Goal: Transaction & Acquisition: Register for event/course

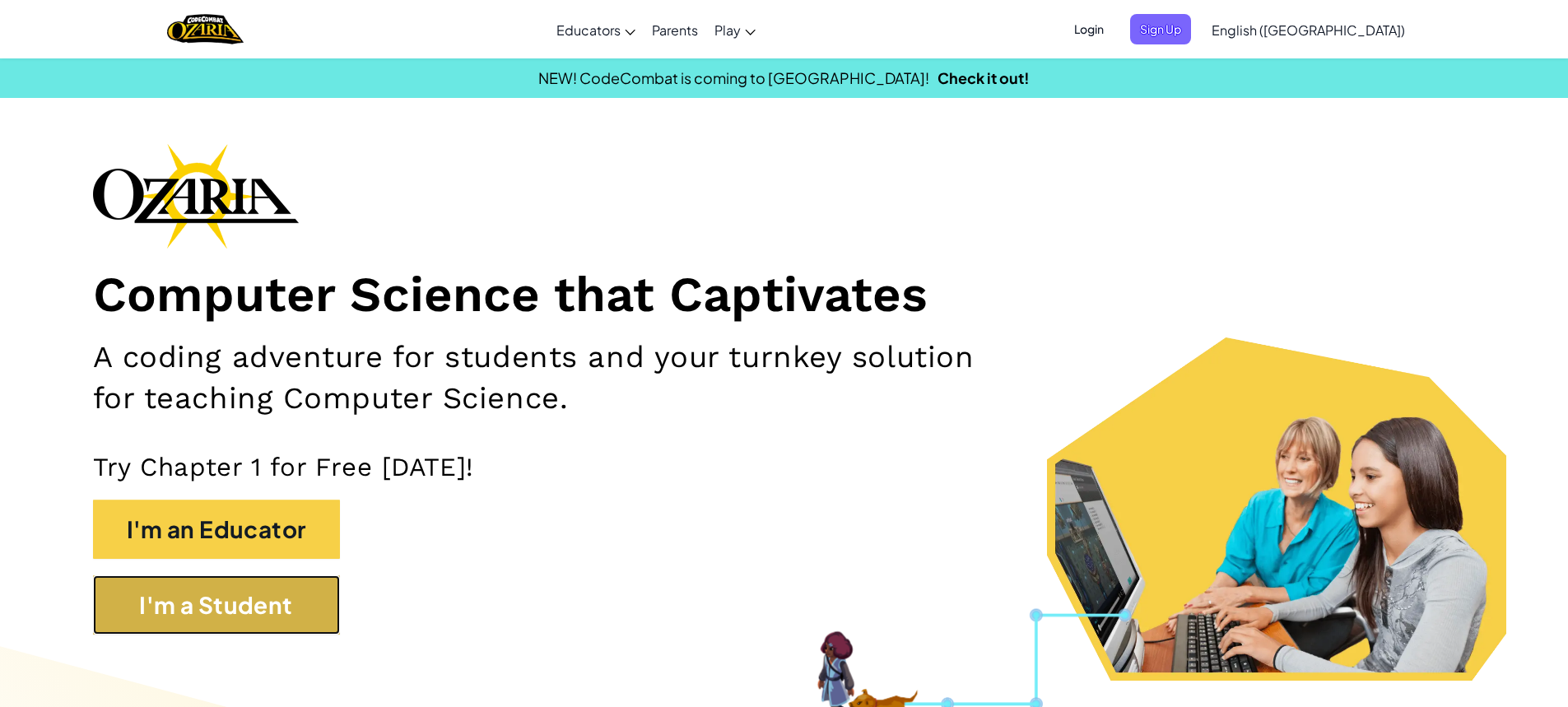
click at [202, 584] on button "I'm a Student" at bounding box center [216, 605] width 247 height 60
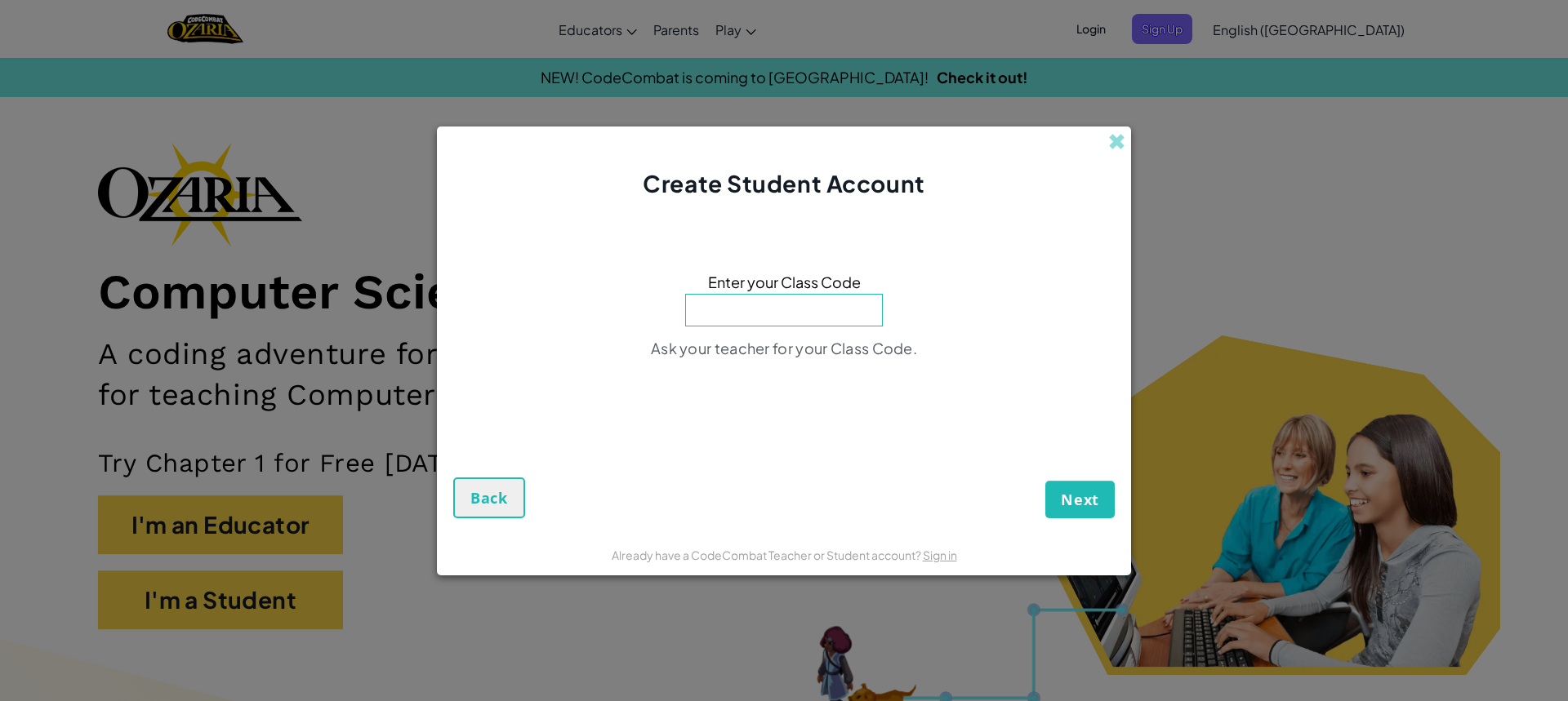
click at [781, 313] on input at bounding box center [784, 310] width 198 height 33
type input "BiteCitySword"
click at [1044, 489] on div "Next Back" at bounding box center [784, 471] width 661 height 95
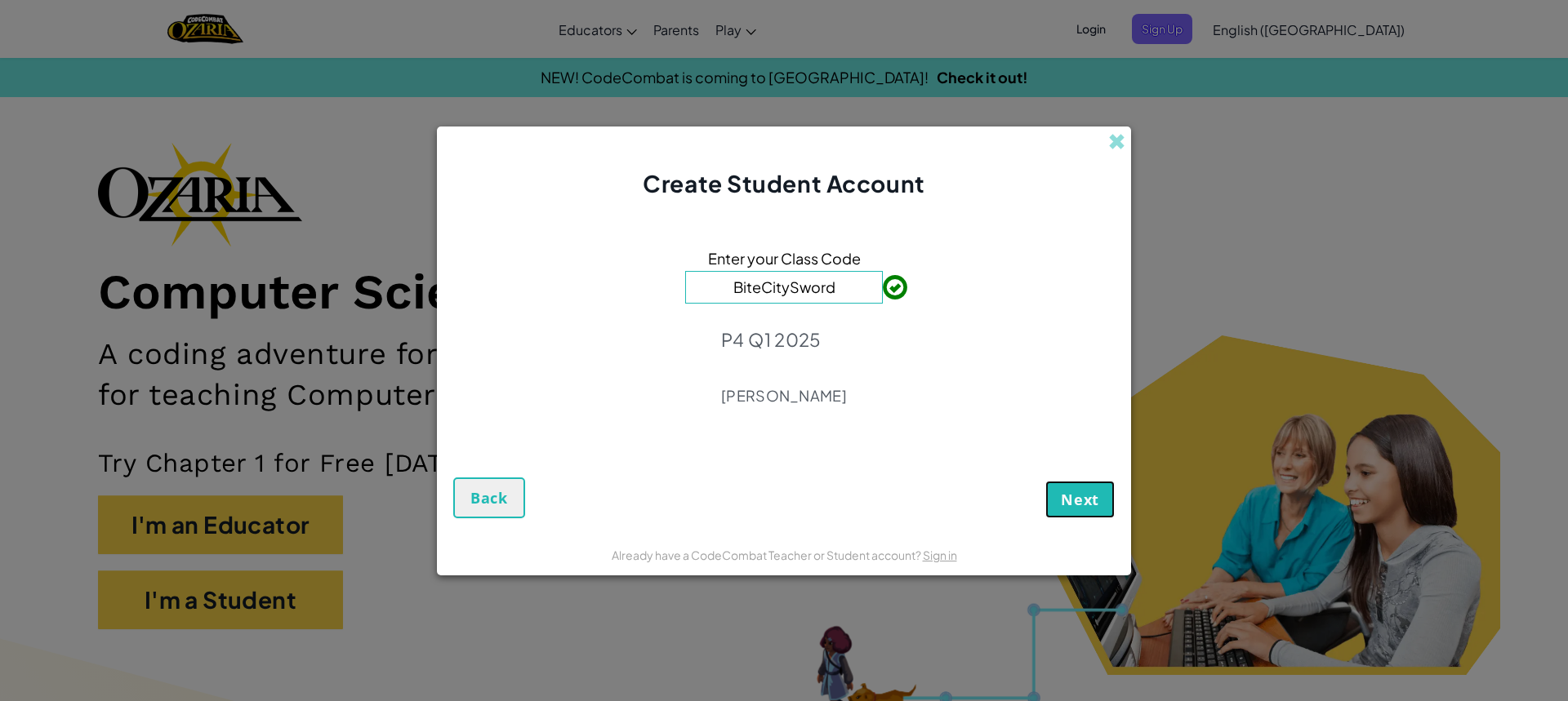
click at [1089, 519] on form "Enter your Class Code BiteCitySword P4 Q1 2025 [PERSON_NAME] Apodasa Next Back" at bounding box center [784, 367] width 694 height 334
click at [1086, 503] on span "Next" at bounding box center [1080, 500] width 38 height 20
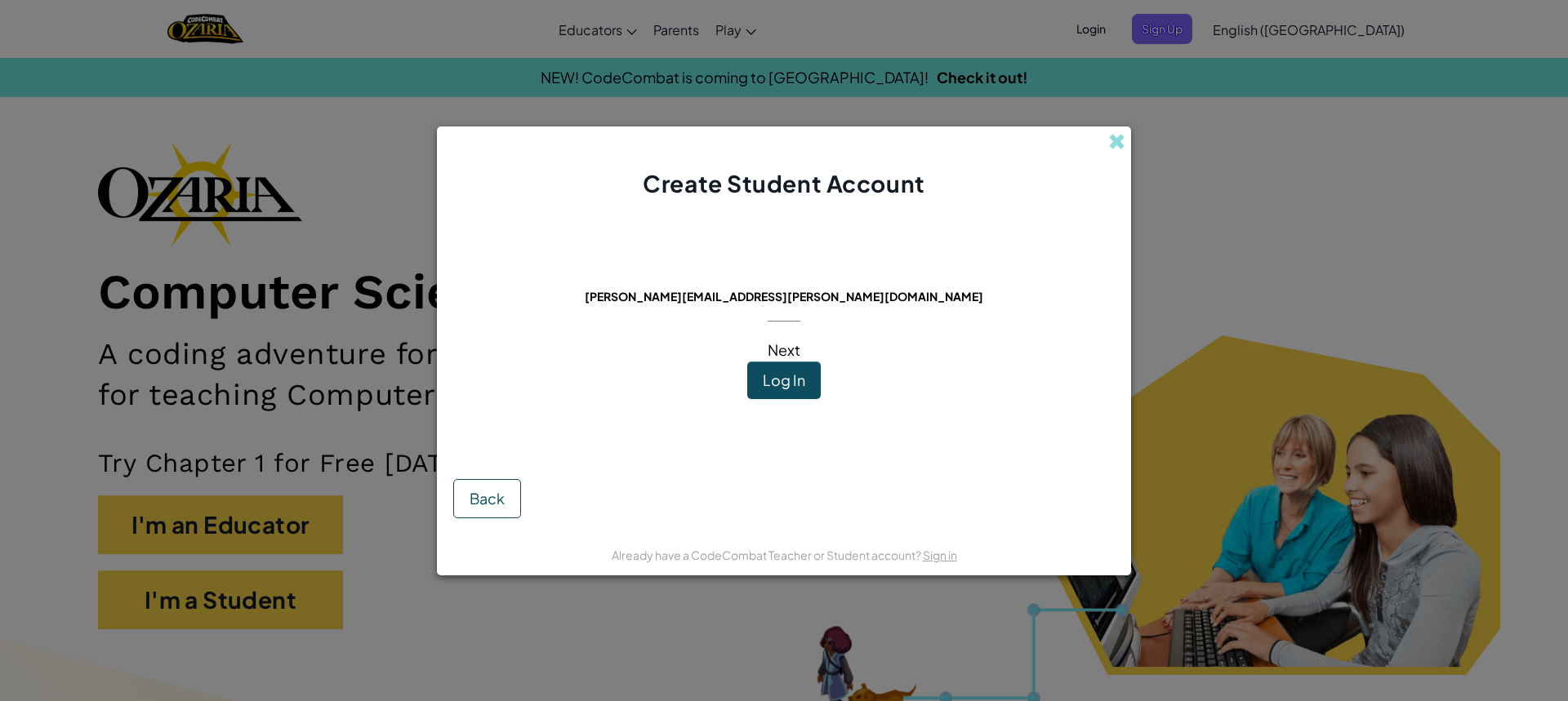
click at [782, 392] on button "Log In" at bounding box center [784, 380] width 73 height 38
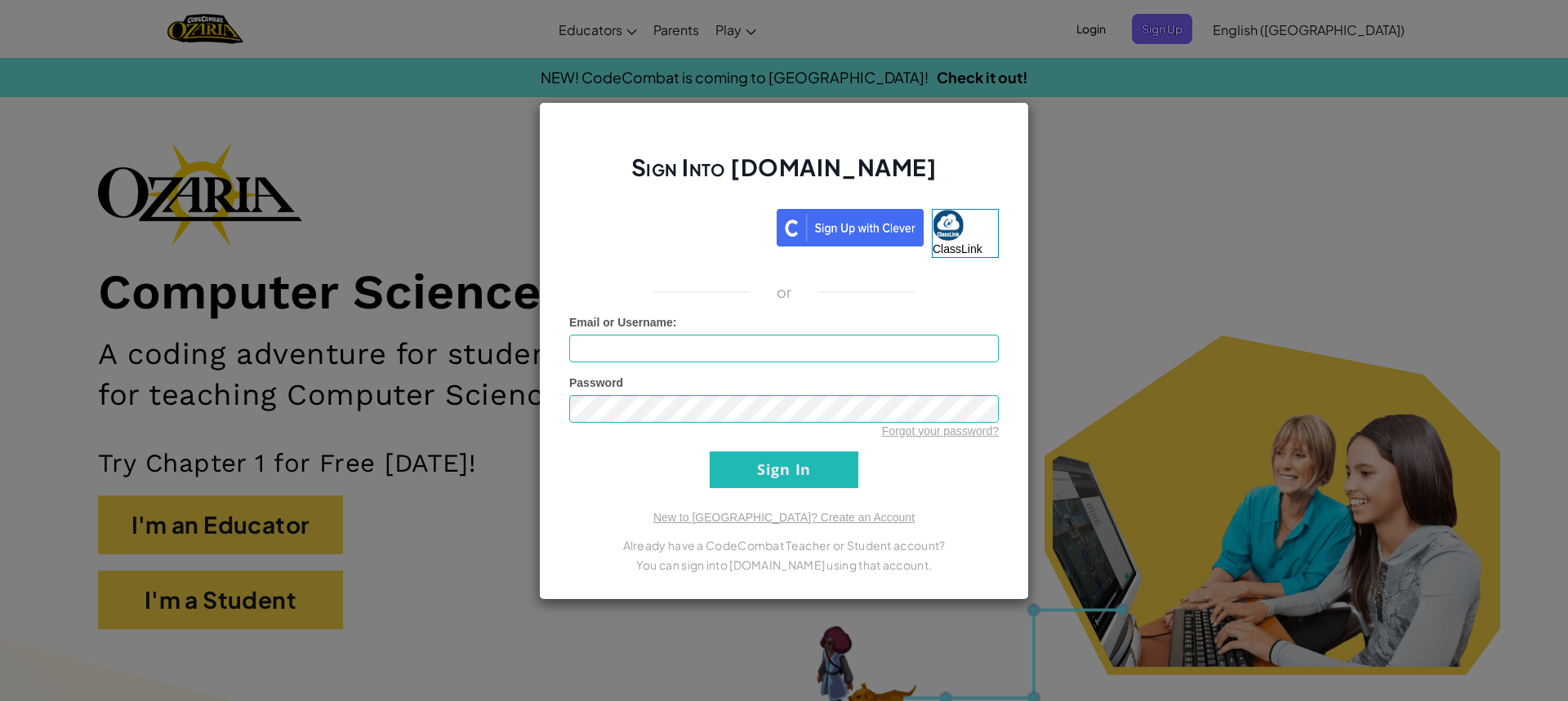
type input "Alex3936947896S"
